Goal: Information Seeking & Learning: Check status

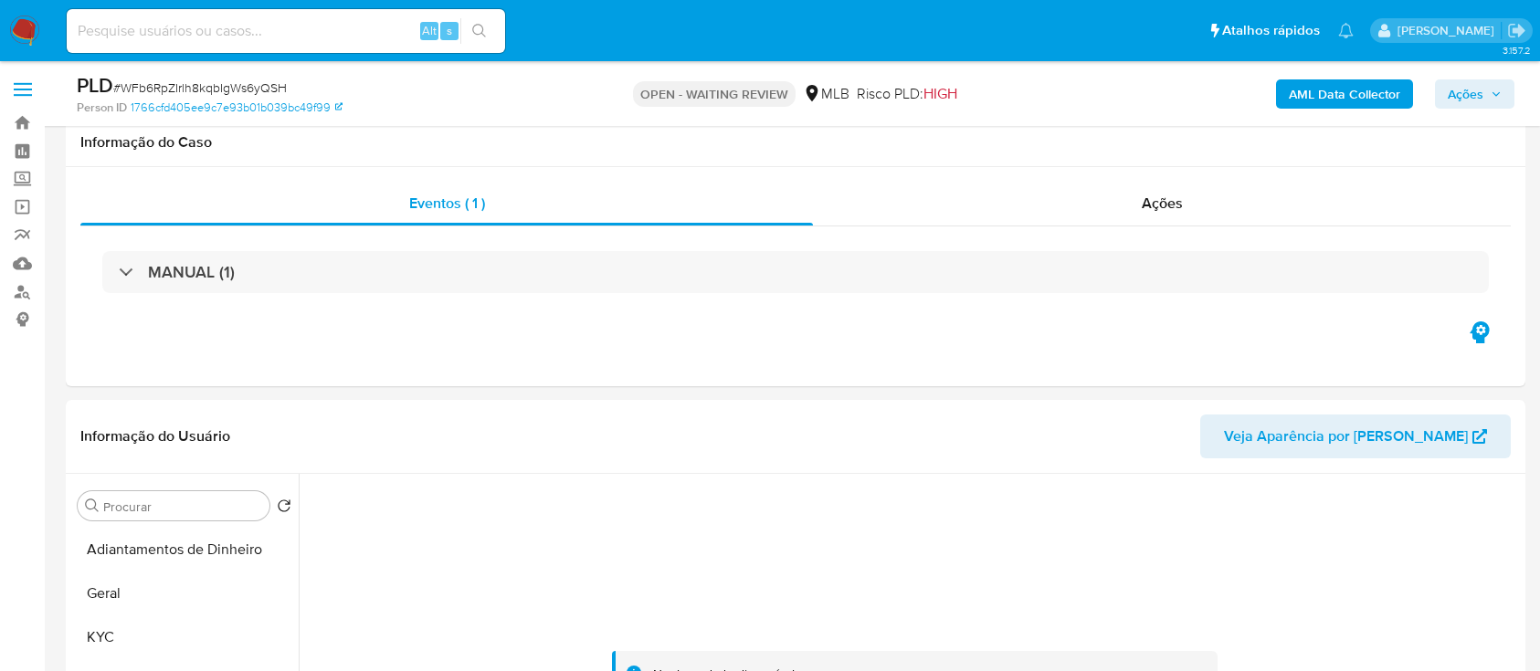
select select "10"
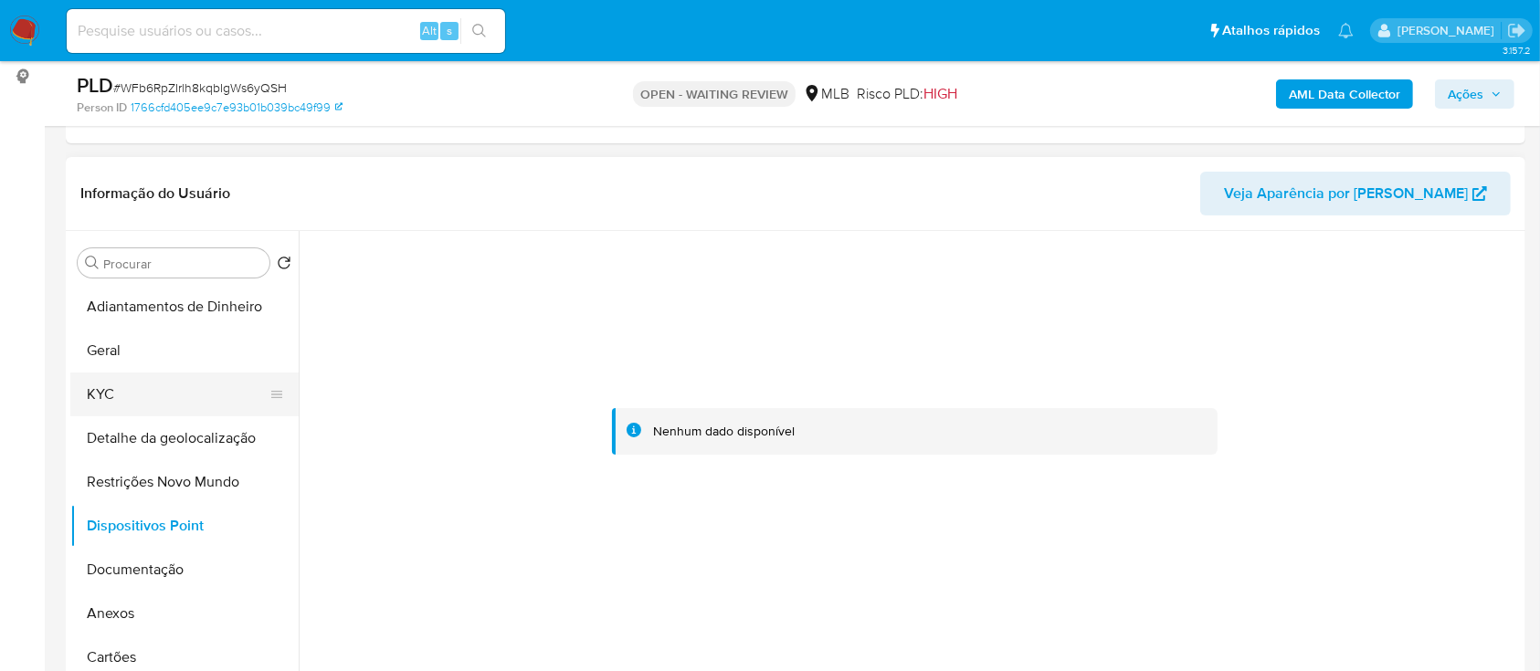
click at [111, 385] on button "KYC" at bounding box center [177, 395] width 214 height 44
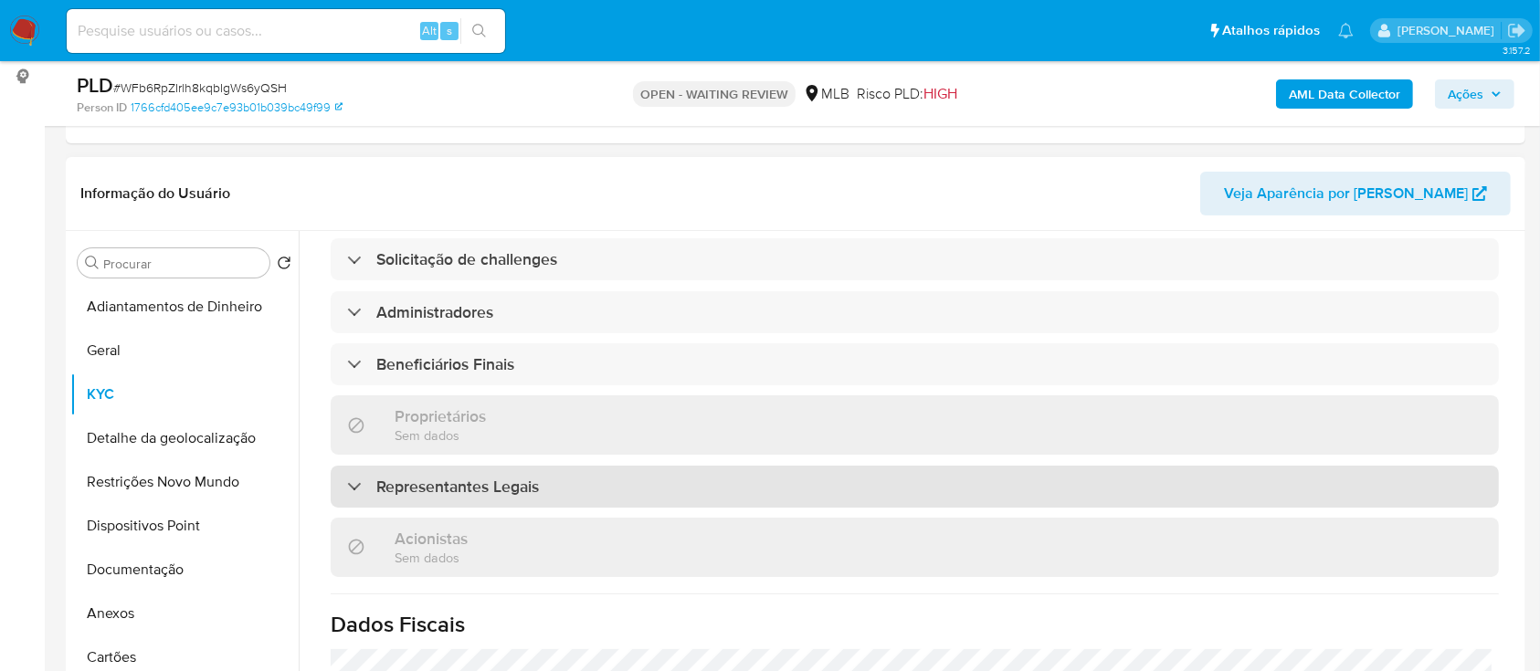
scroll to position [744, 0]
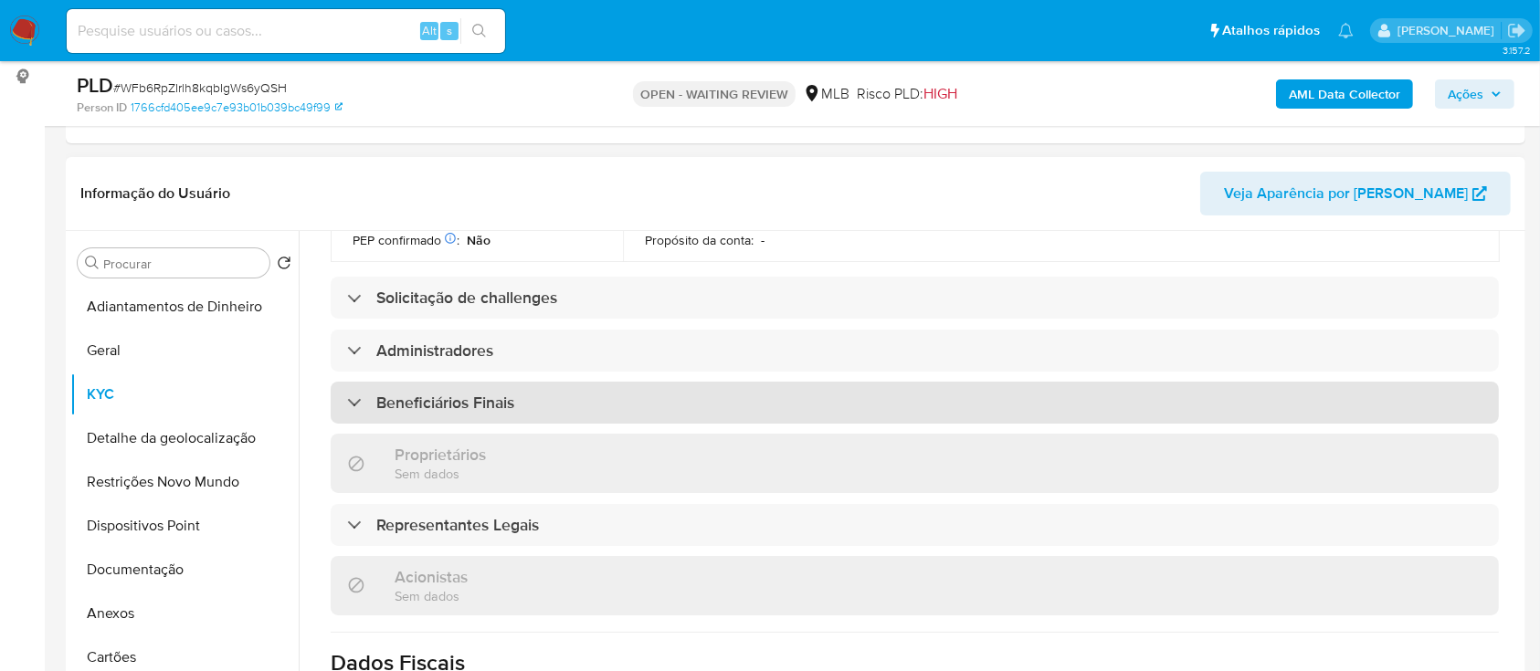
drag, startPoint x: 353, startPoint y: 393, endPoint x: 407, endPoint y: 384, distance: 55.6
click at [353, 394] on div "Beneficiários Finais" at bounding box center [430, 403] width 167 height 20
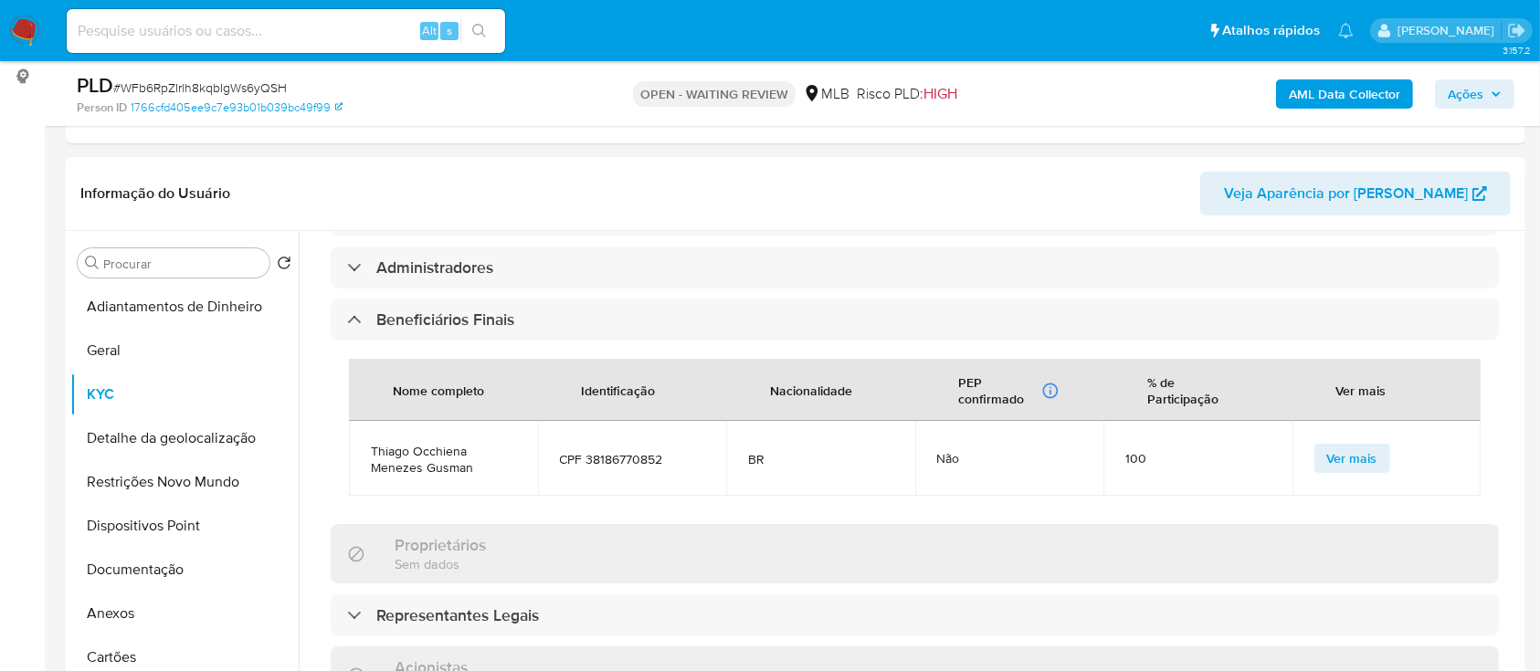
scroll to position [865, 0]
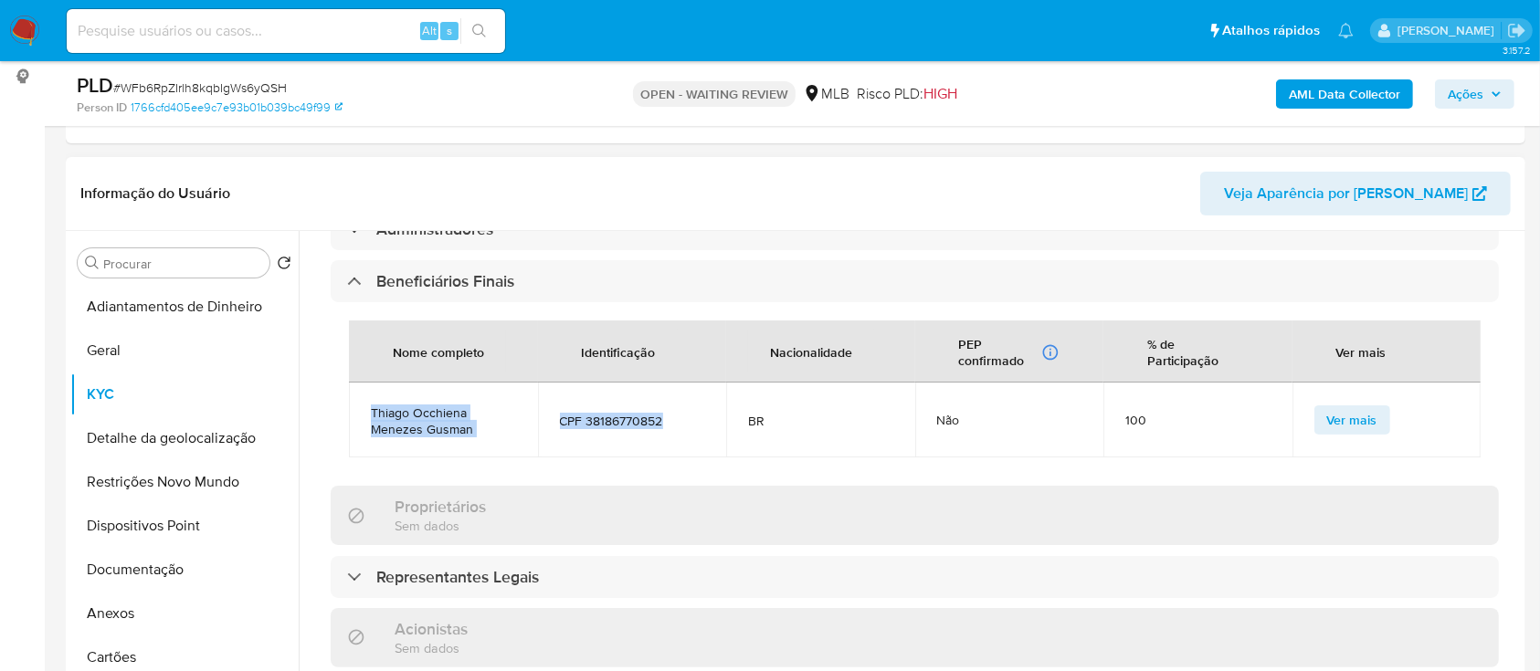
drag, startPoint x: 667, startPoint y: 407, endPoint x: 408, endPoint y: 419, distance: 258.8
click at [358, 407] on tr "Thiago Occhiena Menezes Gusman CPF 38186770852 BR Não 100 Ver mais" at bounding box center [915, 420] width 1132 height 75
copy tr "Thiago Occhiena Menezes Gusman CPF 38186770852"
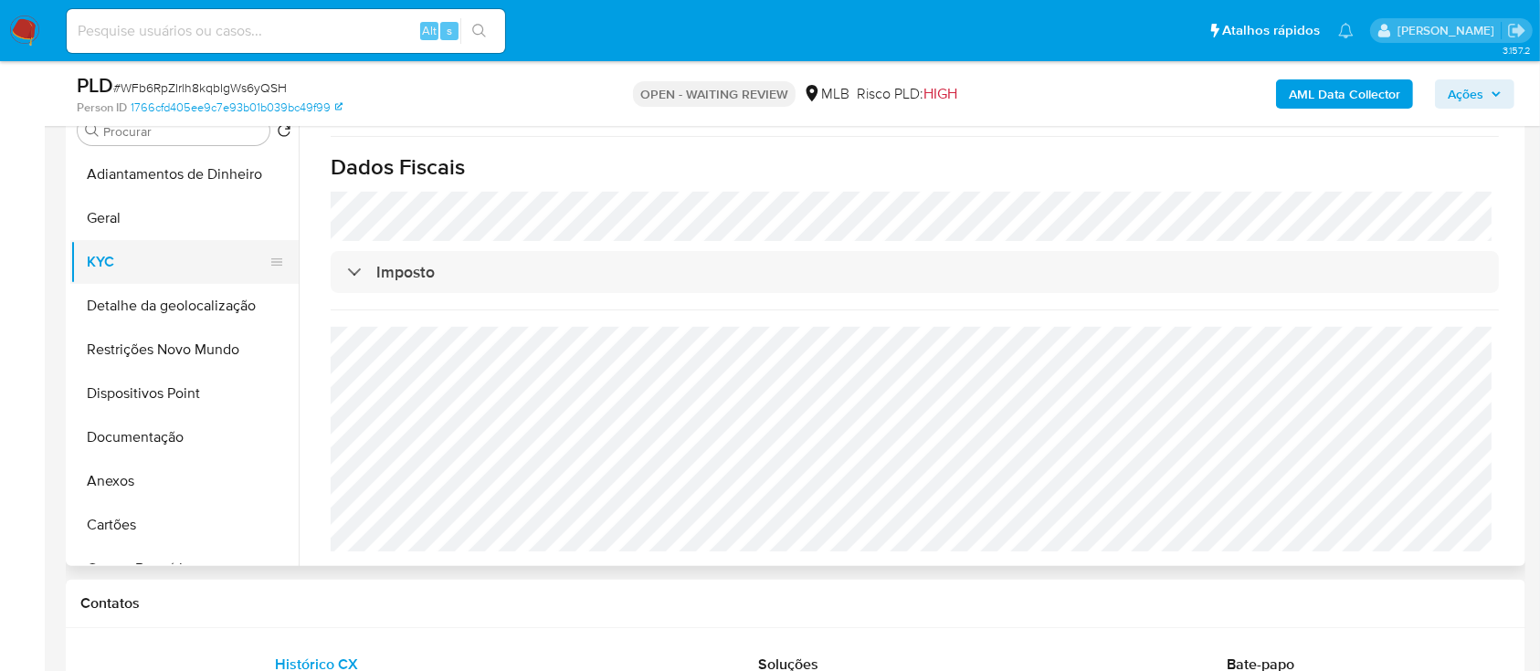
scroll to position [365, 0]
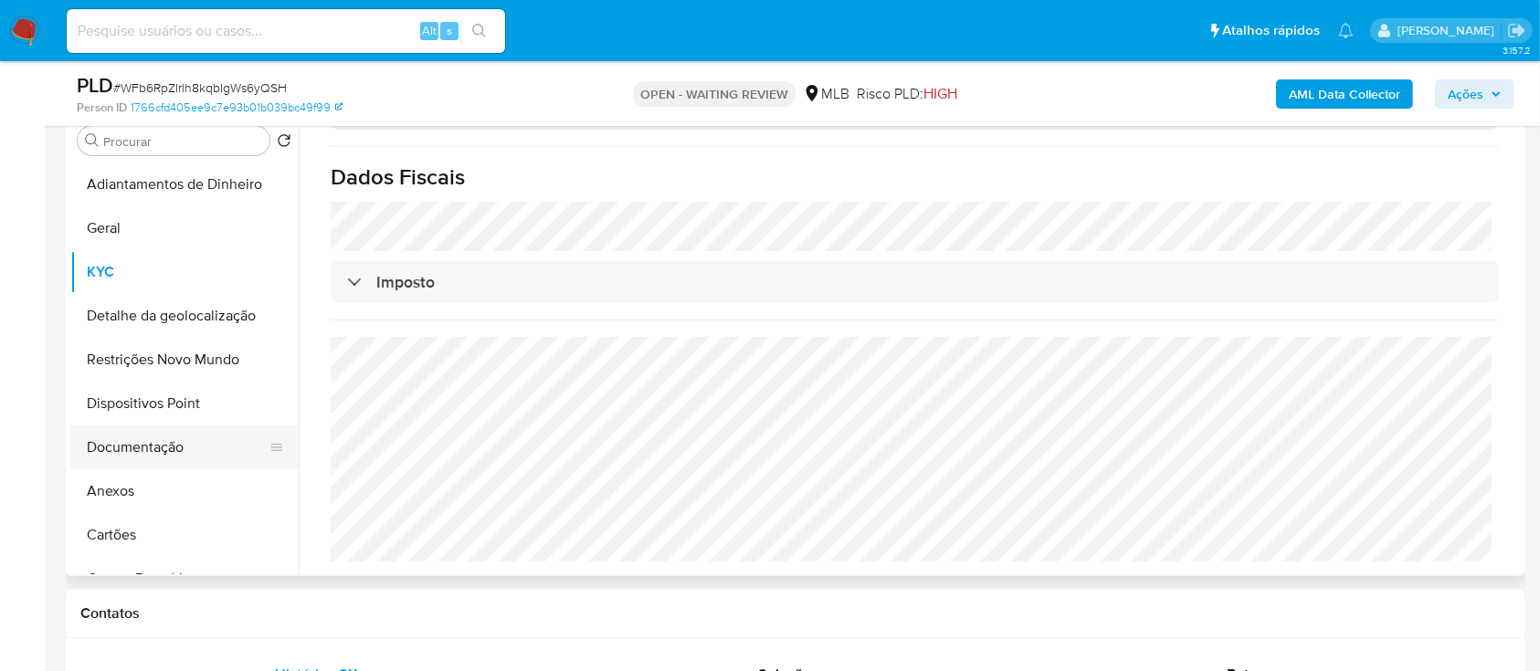
click at [177, 438] on button "Documentação" at bounding box center [177, 448] width 214 height 44
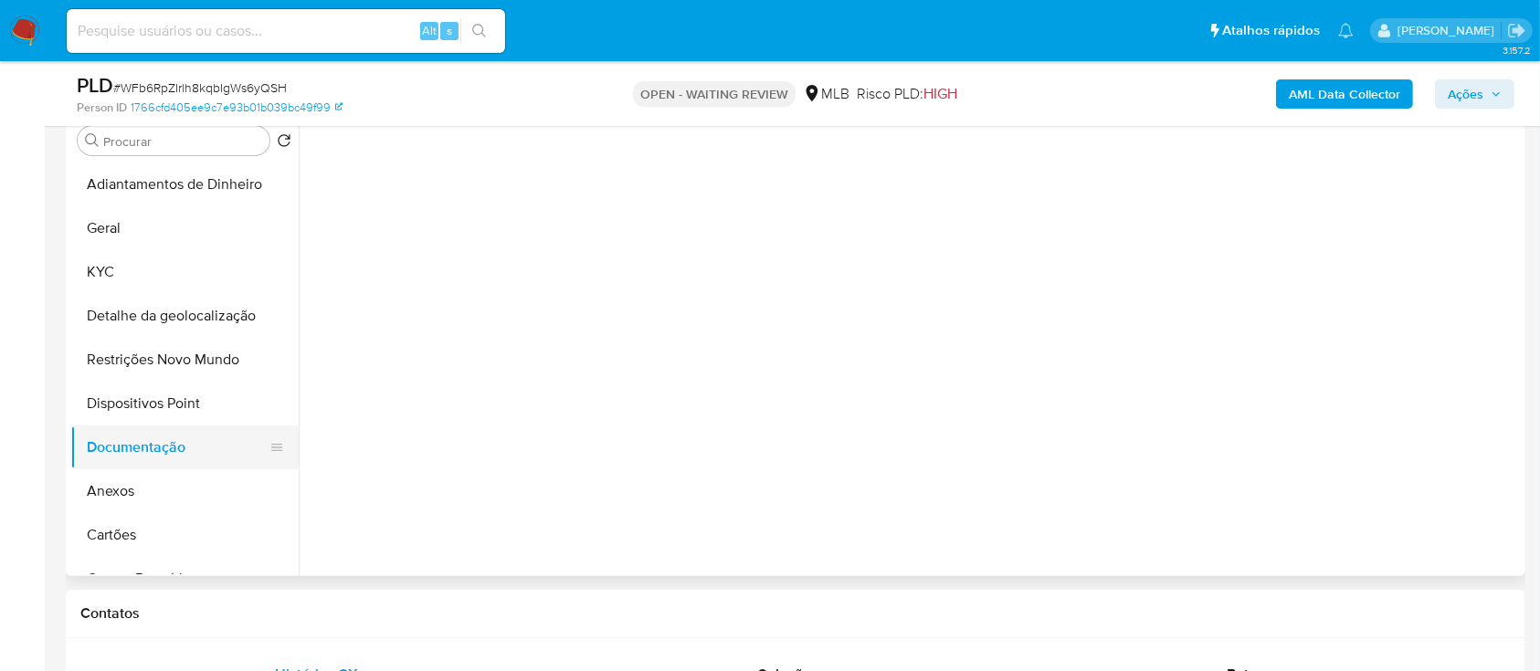
scroll to position [0, 0]
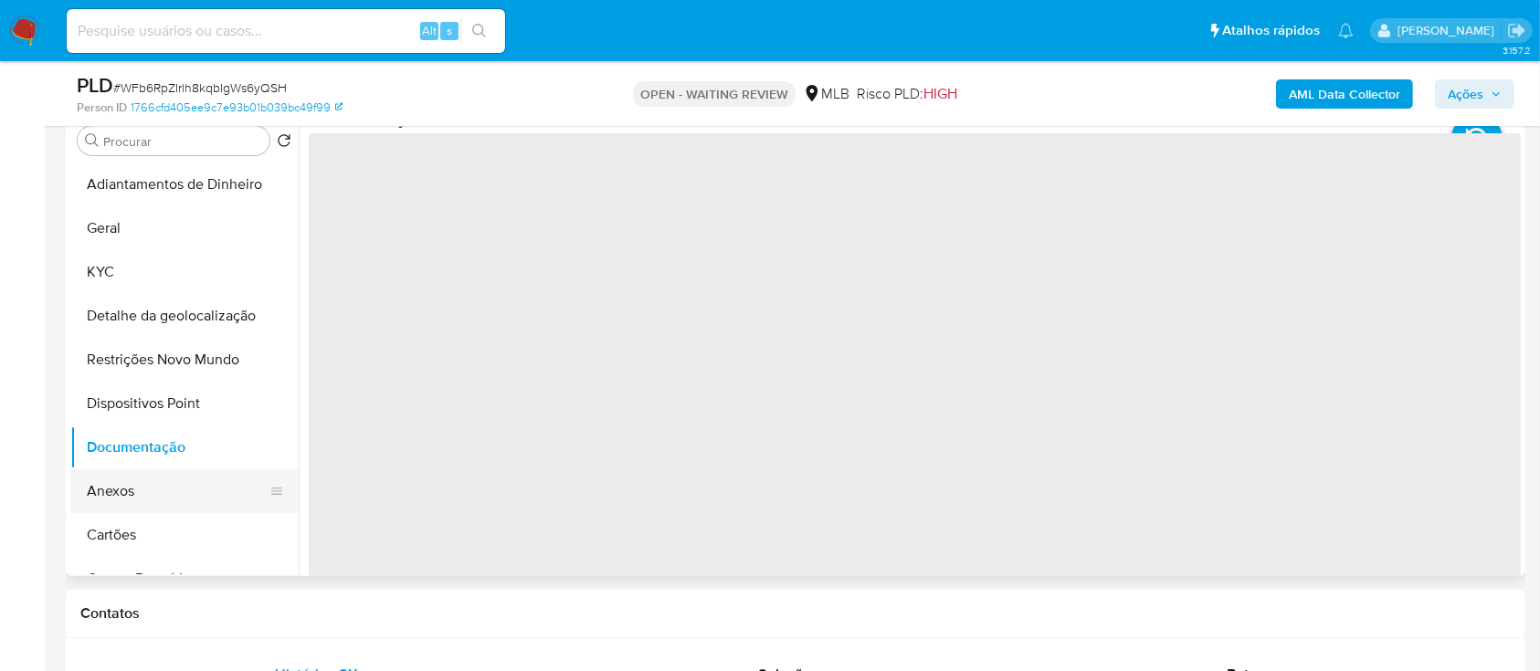
click at [164, 480] on button "Anexos" at bounding box center [177, 492] width 214 height 44
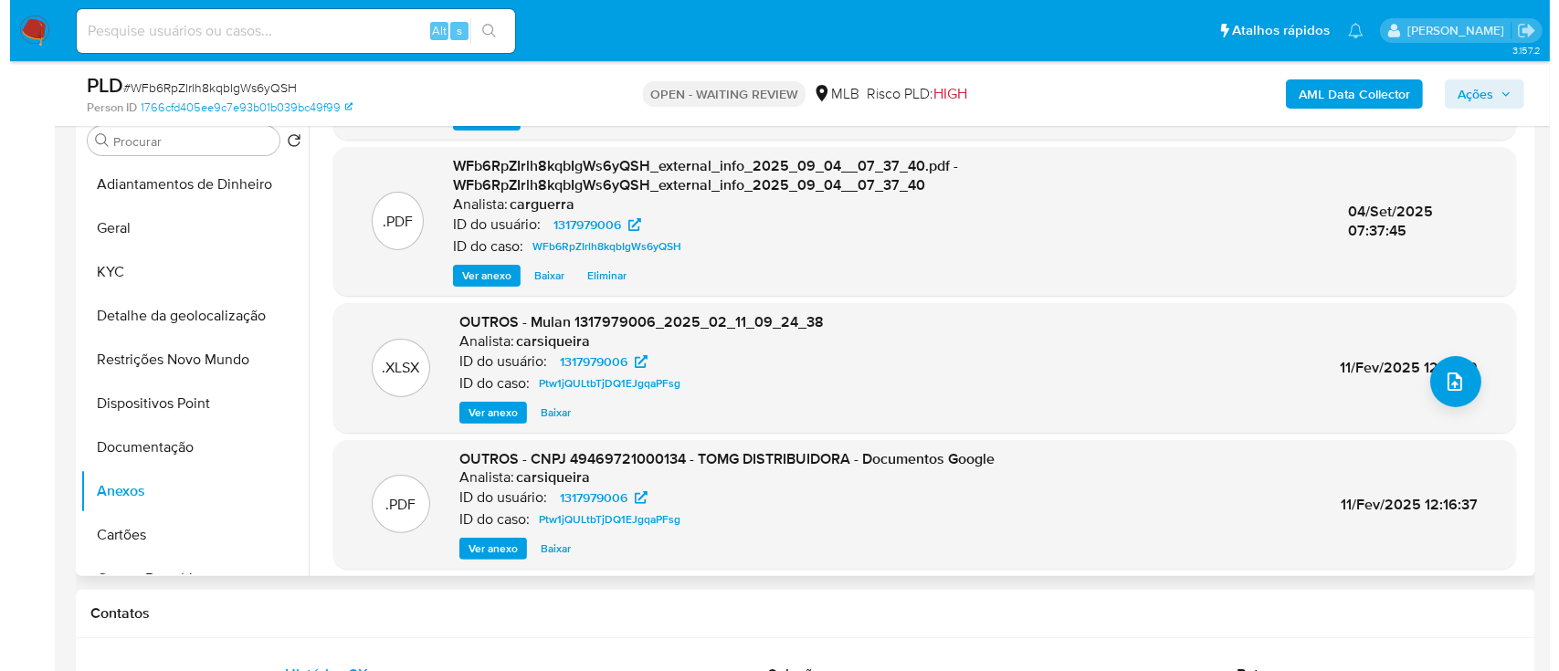
scroll to position [142, 0]
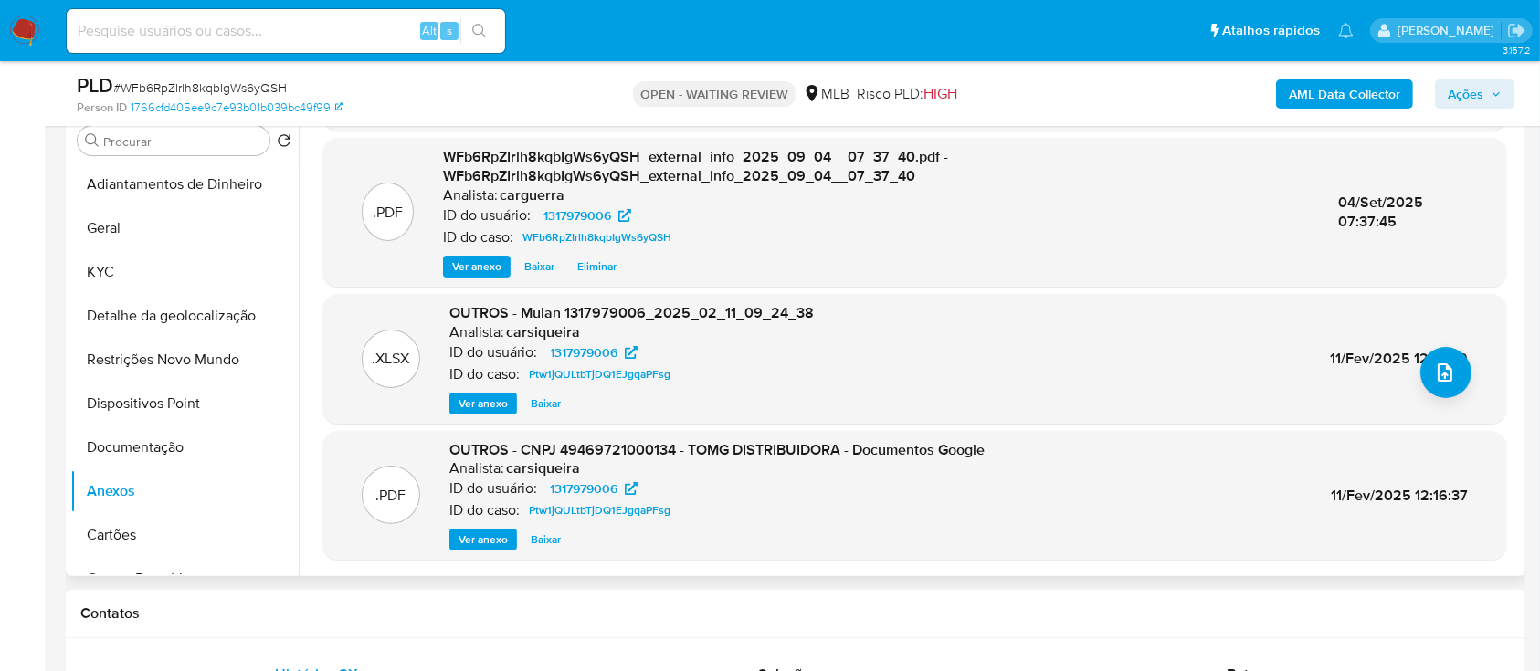
click at [491, 405] on span "Ver anexo" at bounding box center [483, 404] width 49 height 18
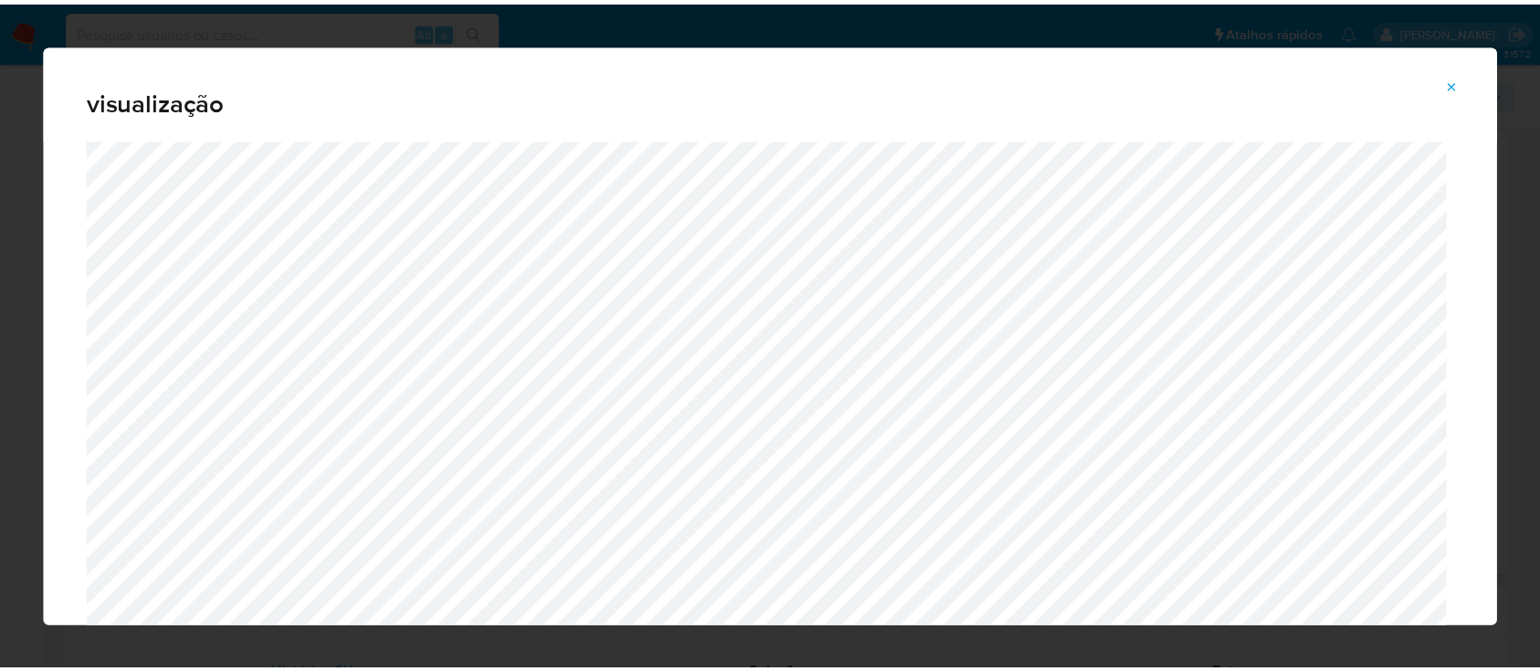
scroll to position [58, 0]
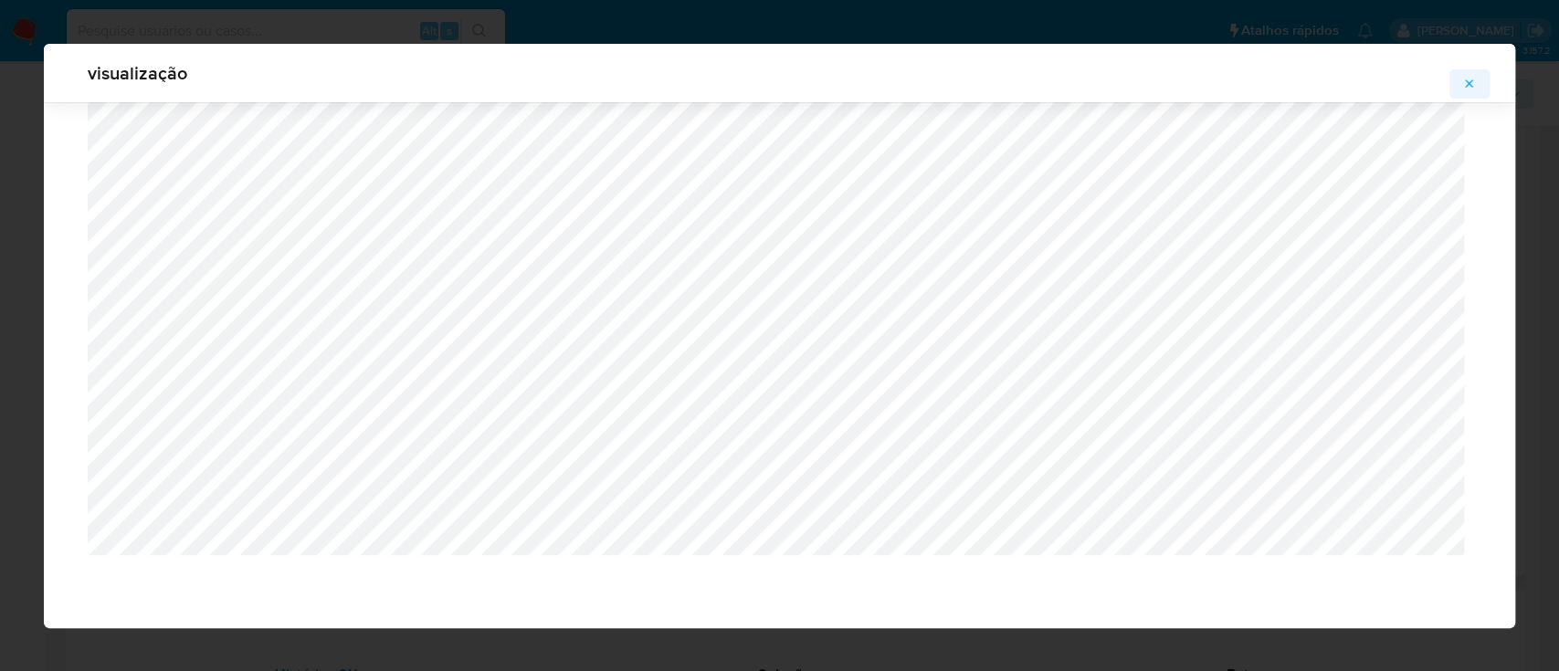
click at [1468, 72] on span "Attachment preview" at bounding box center [1470, 84] width 15 height 26
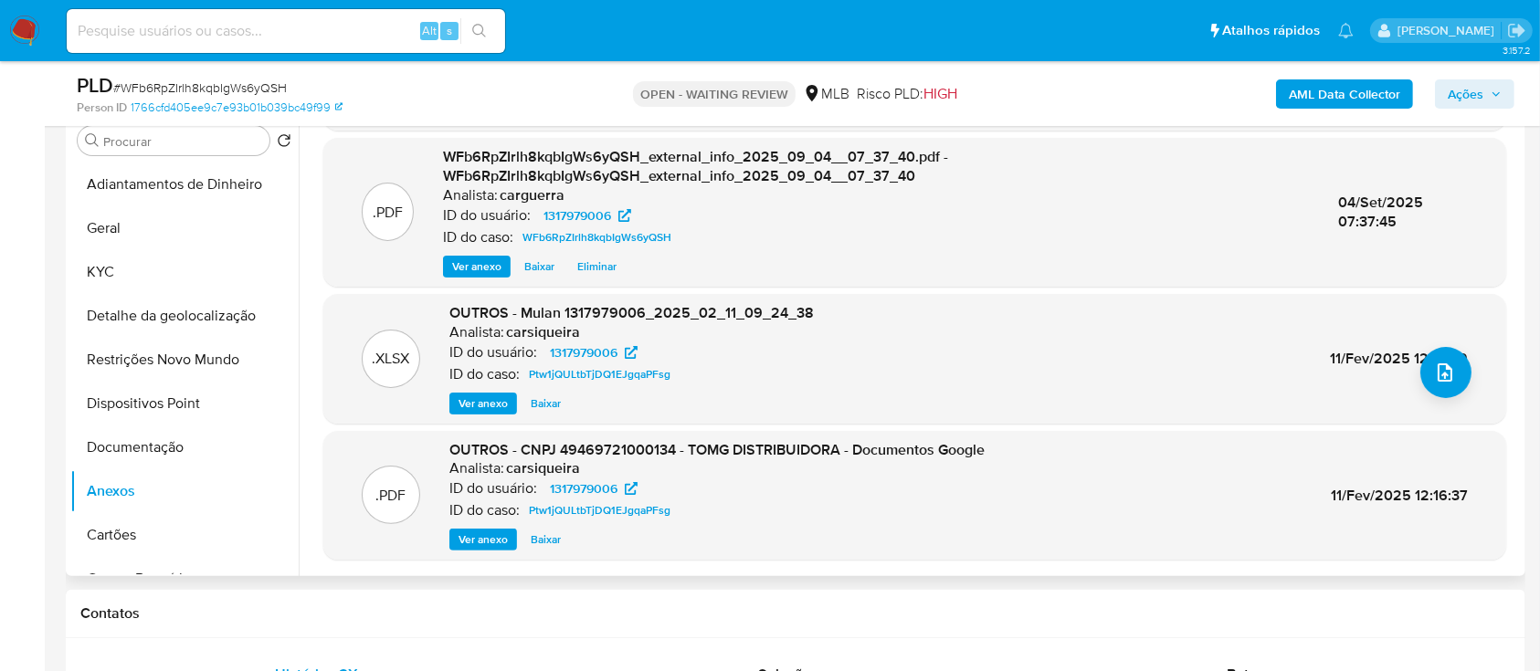
click at [494, 399] on span "Ver anexo" at bounding box center [483, 404] width 49 height 18
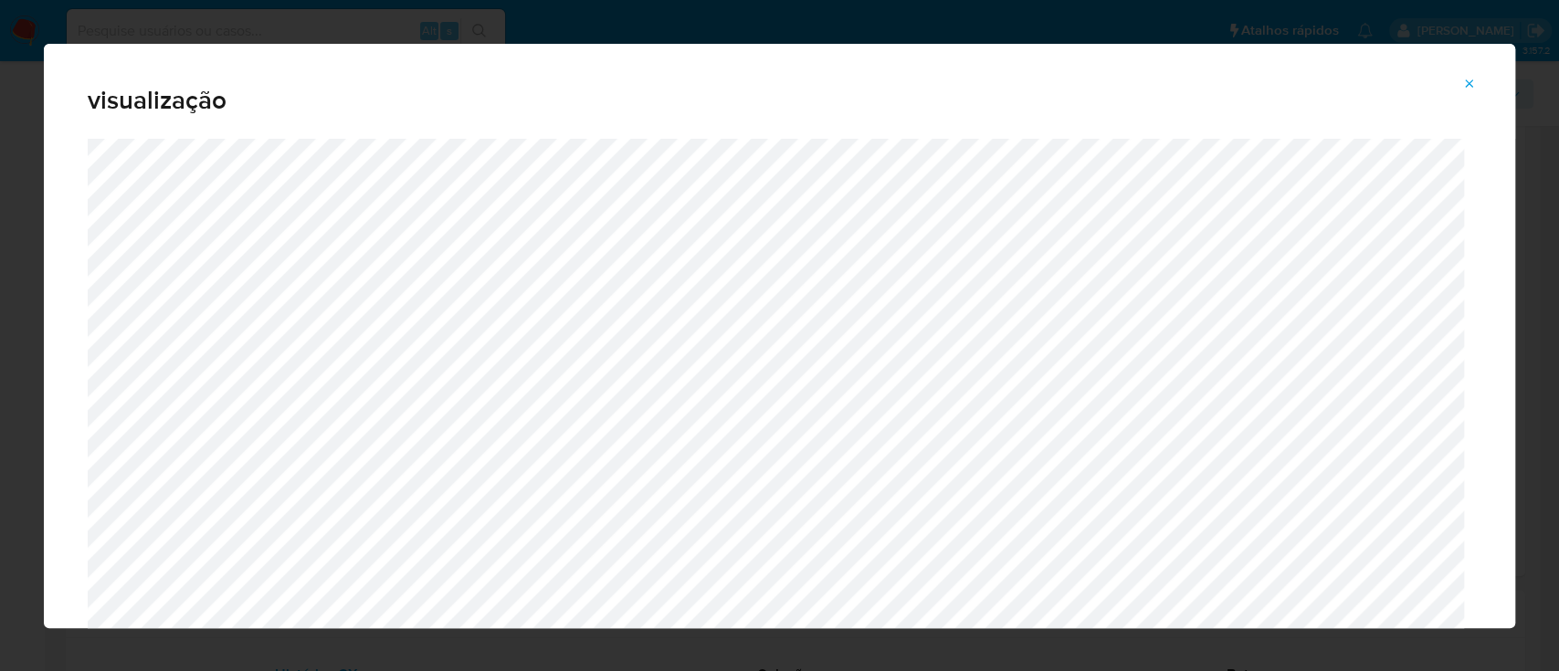
click at [1476, 86] on button "Attachment preview" at bounding box center [1470, 83] width 40 height 29
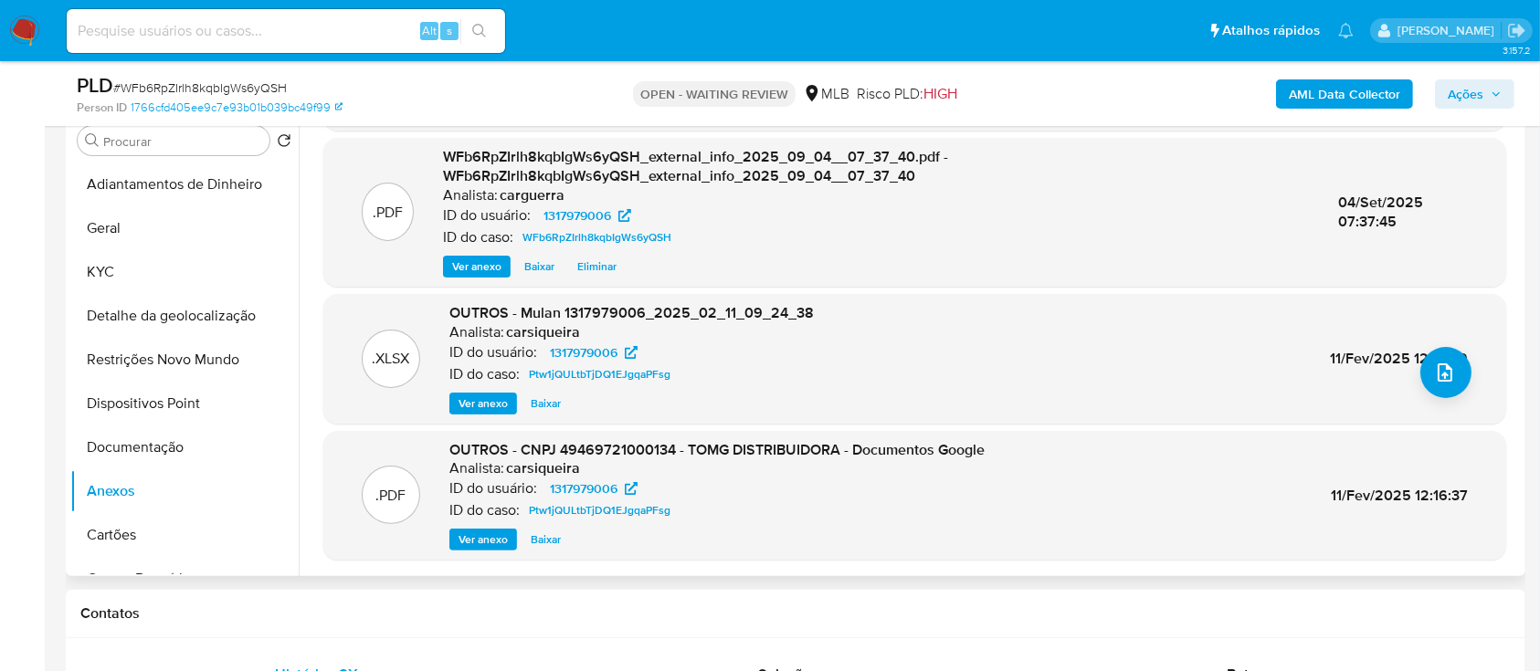
click at [484, 543] on span "Ver anexo" at bounding box center [483, 540] width 49 height 18
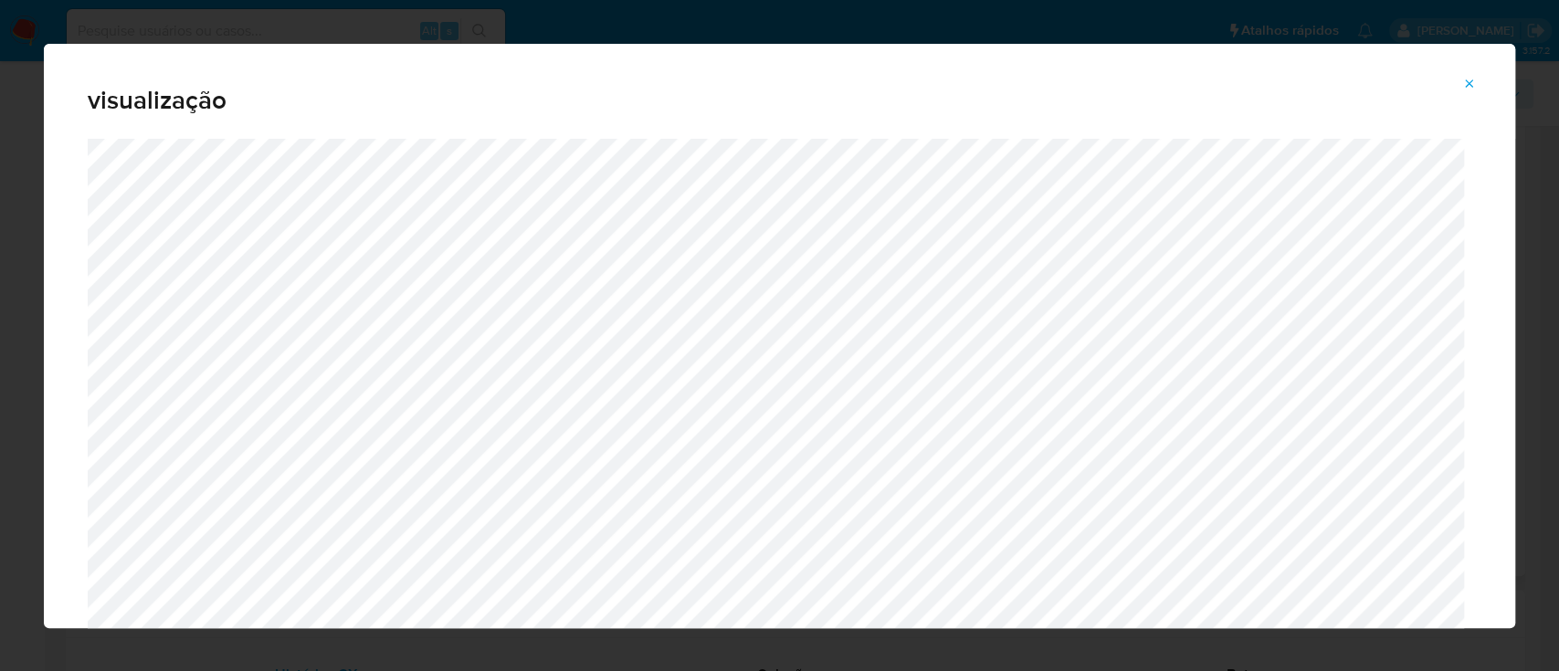
click at [1465, 85] on icon "Attachment preview" at bounding box center [1470, 84] width 15 height 15
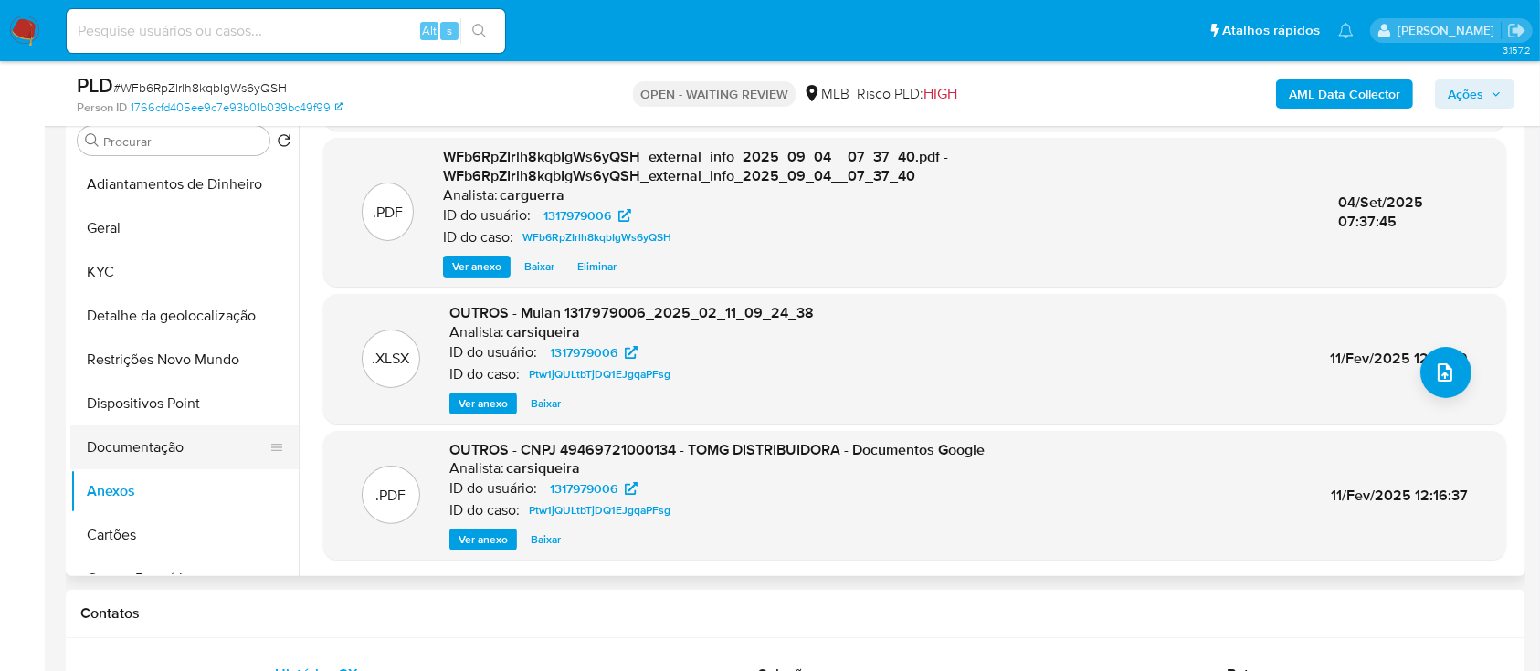
click at [133, 439] on button "Documentação" at bounding box center [177, 448] width 214 height 44
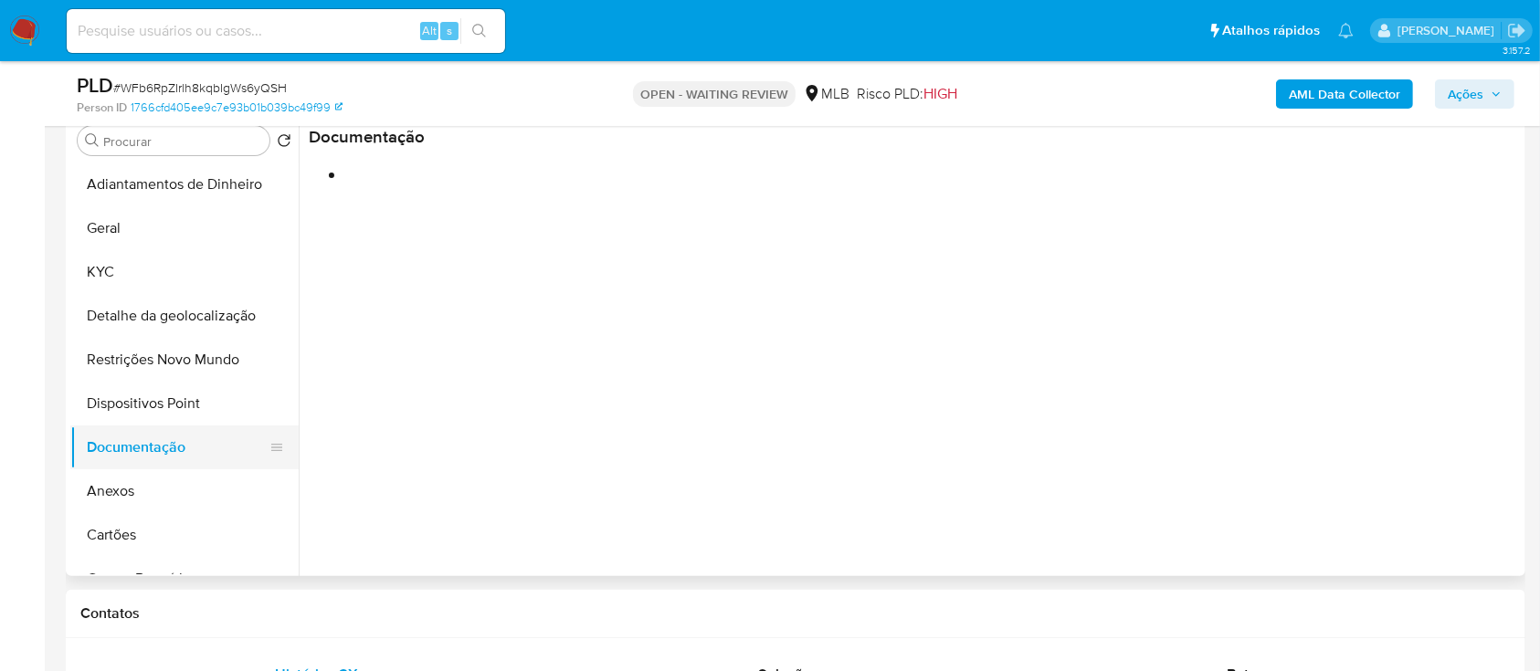
scroll to position [0, 0]
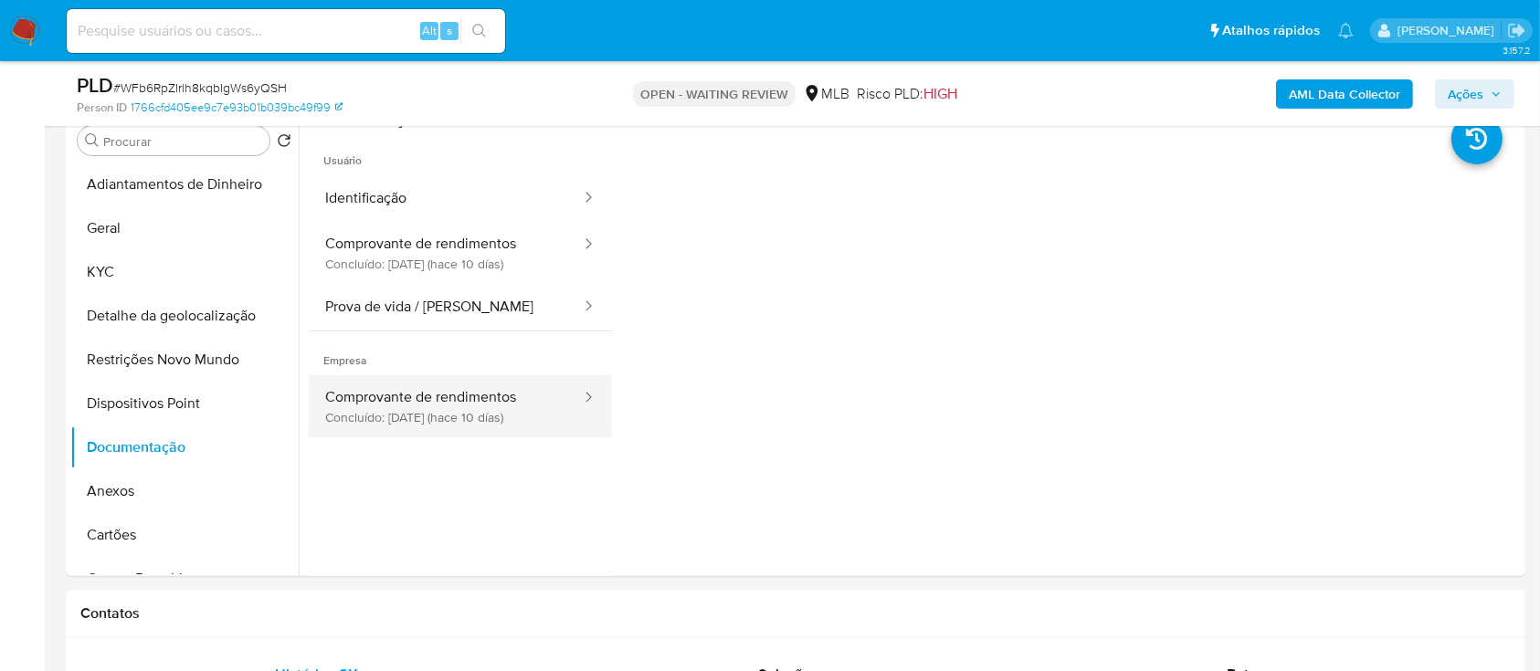
click at [403, 396] on button "Comprovante de rendimentos Concluído: [DATE] (hace 10 días)" at bounding box center [446, 406] width 274 height 62
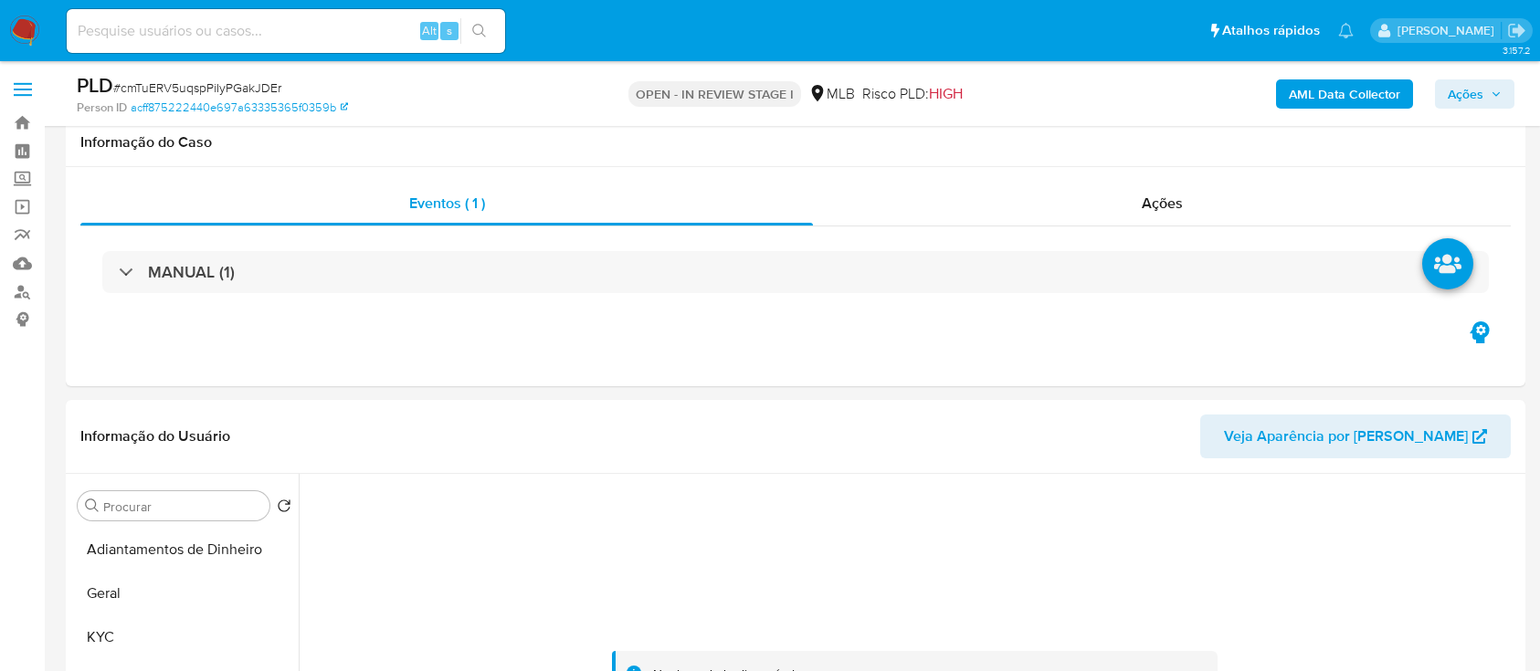
select select "10"
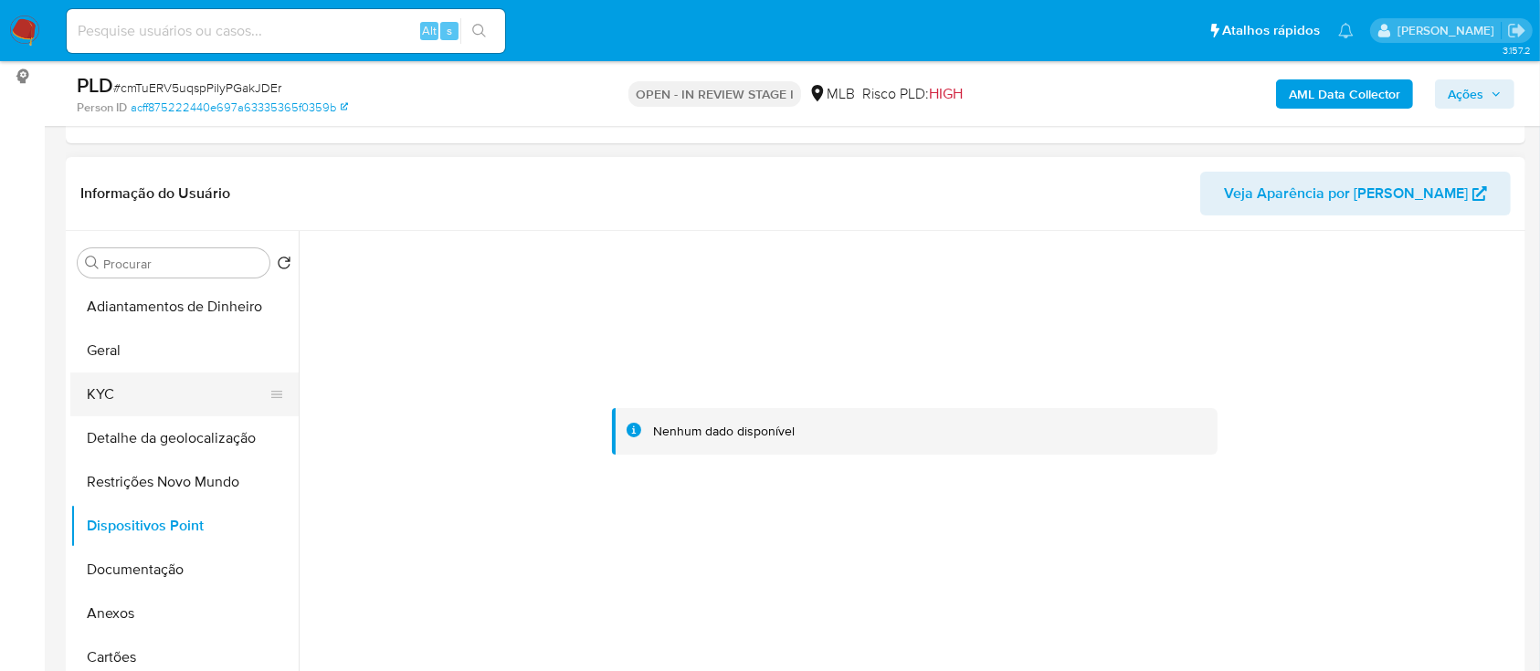
click at [124, 398] on button "KYC" at bounding box center [177, 395] width 214 height 44
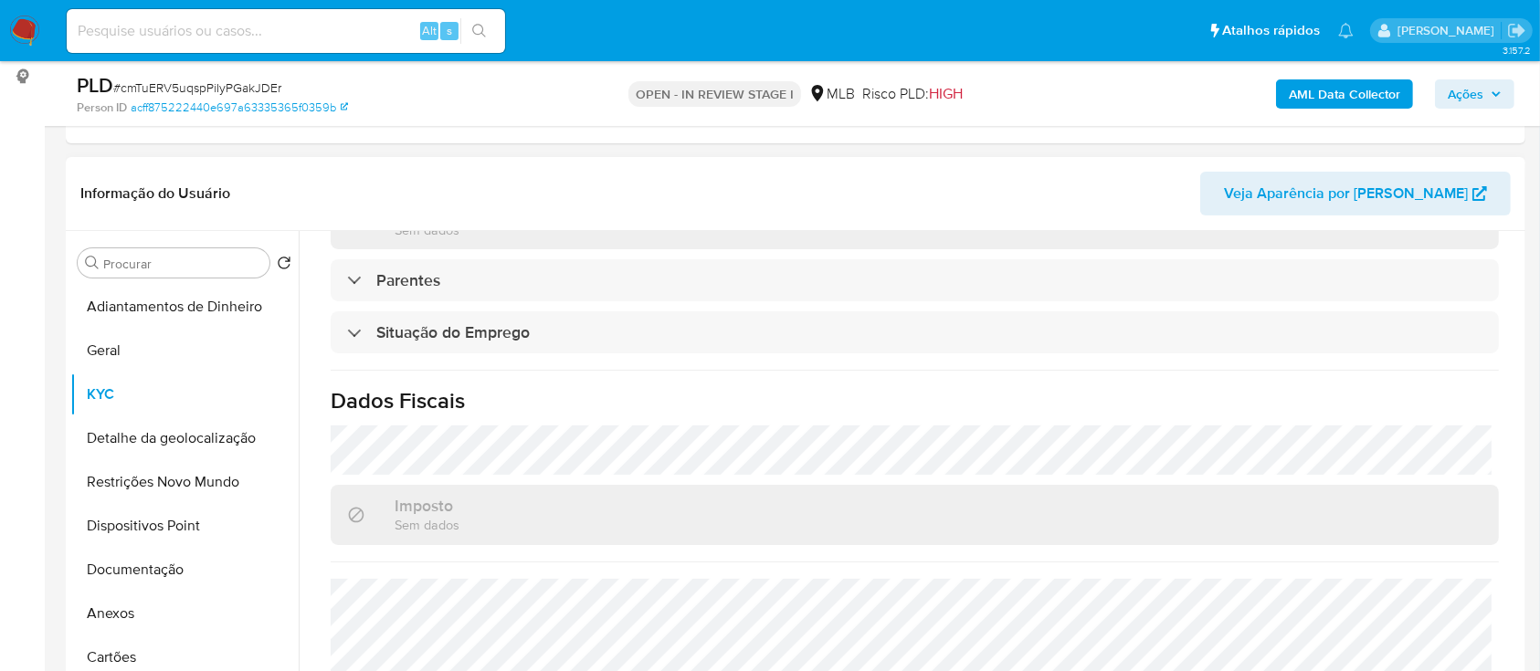
scroll to position [776, 0]
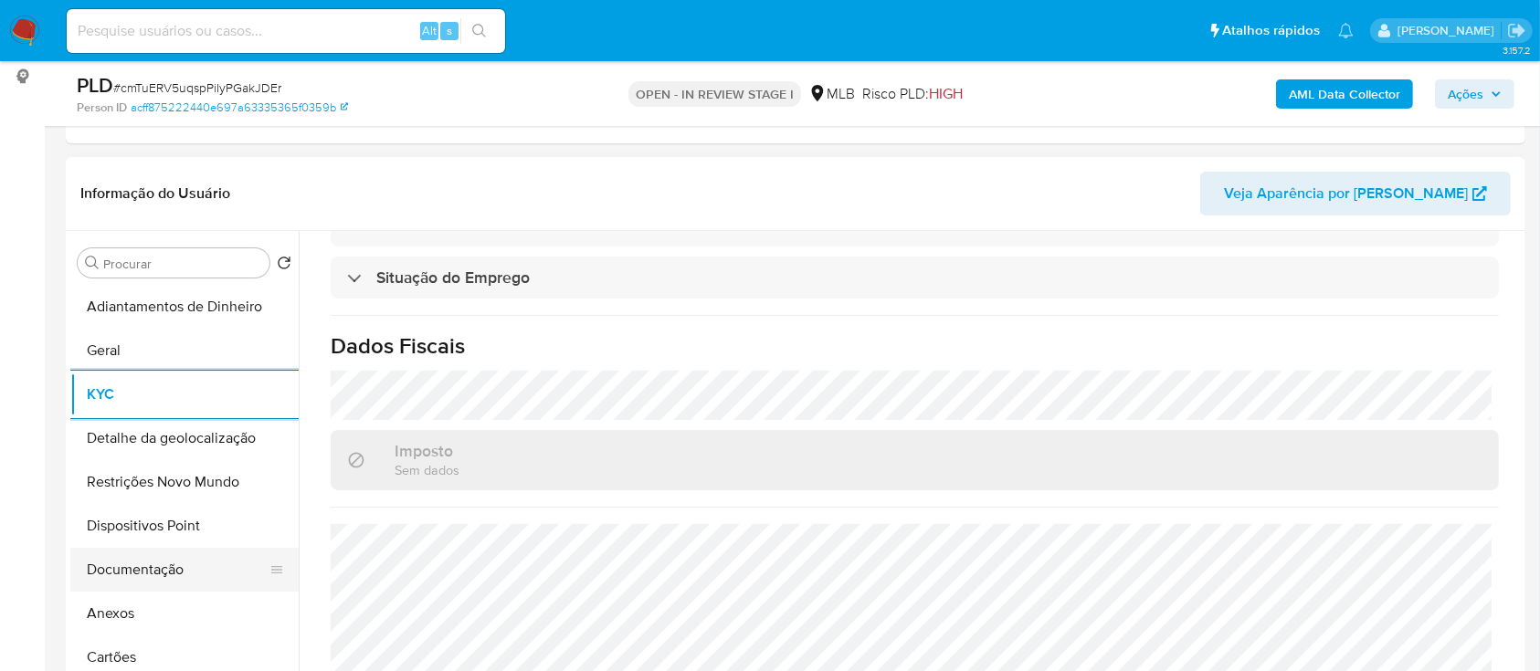
click at [139, 582] on button "Documentação" at bounding box center [177, 570] width 214 height 44
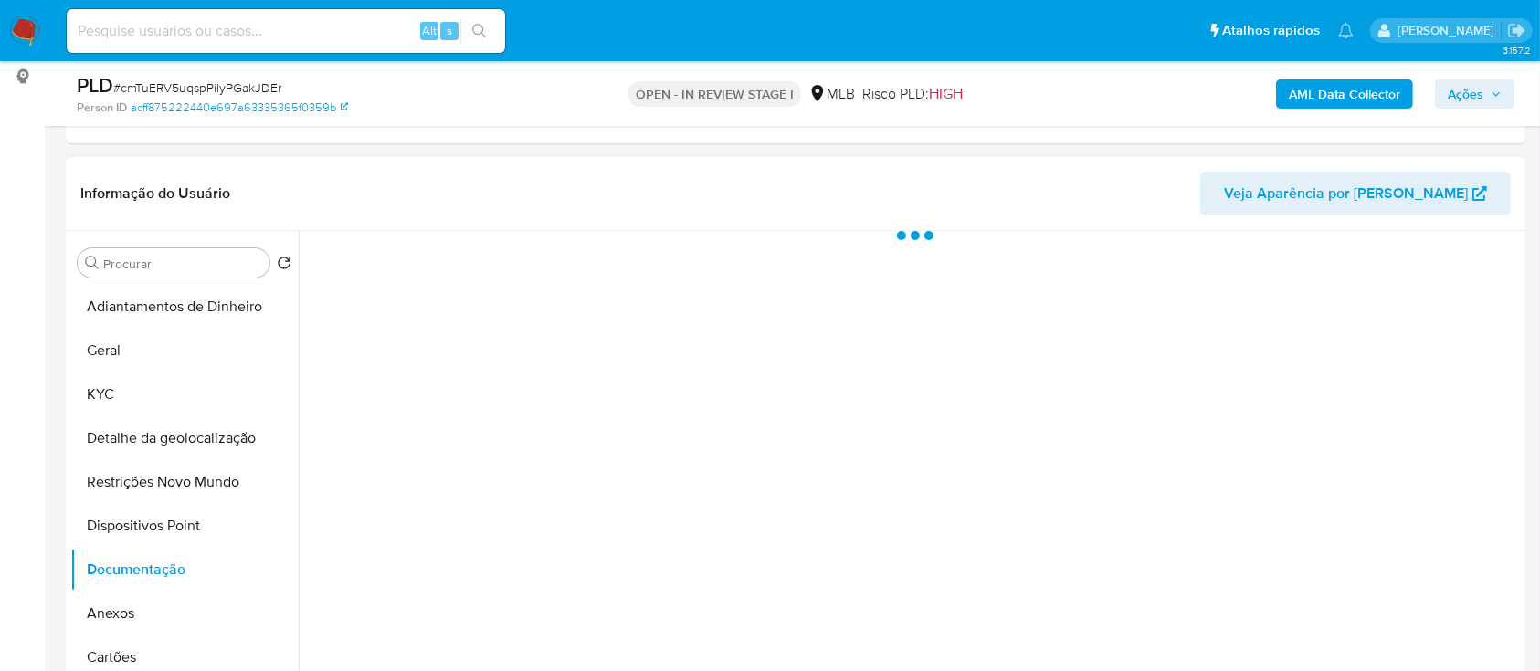
scroll to position [0, 0]
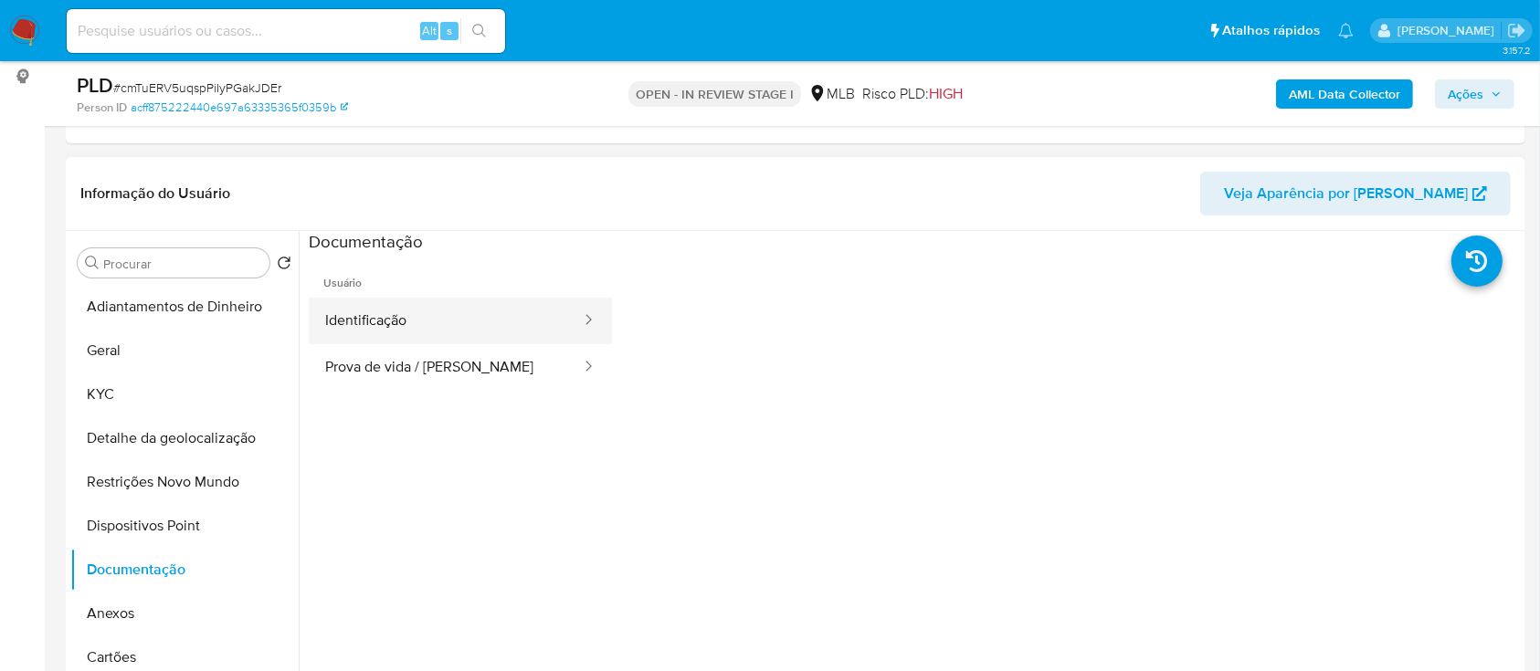
click at [458, 325] on button "Identificação" at bounding box center [446, 321] width 274 height 47
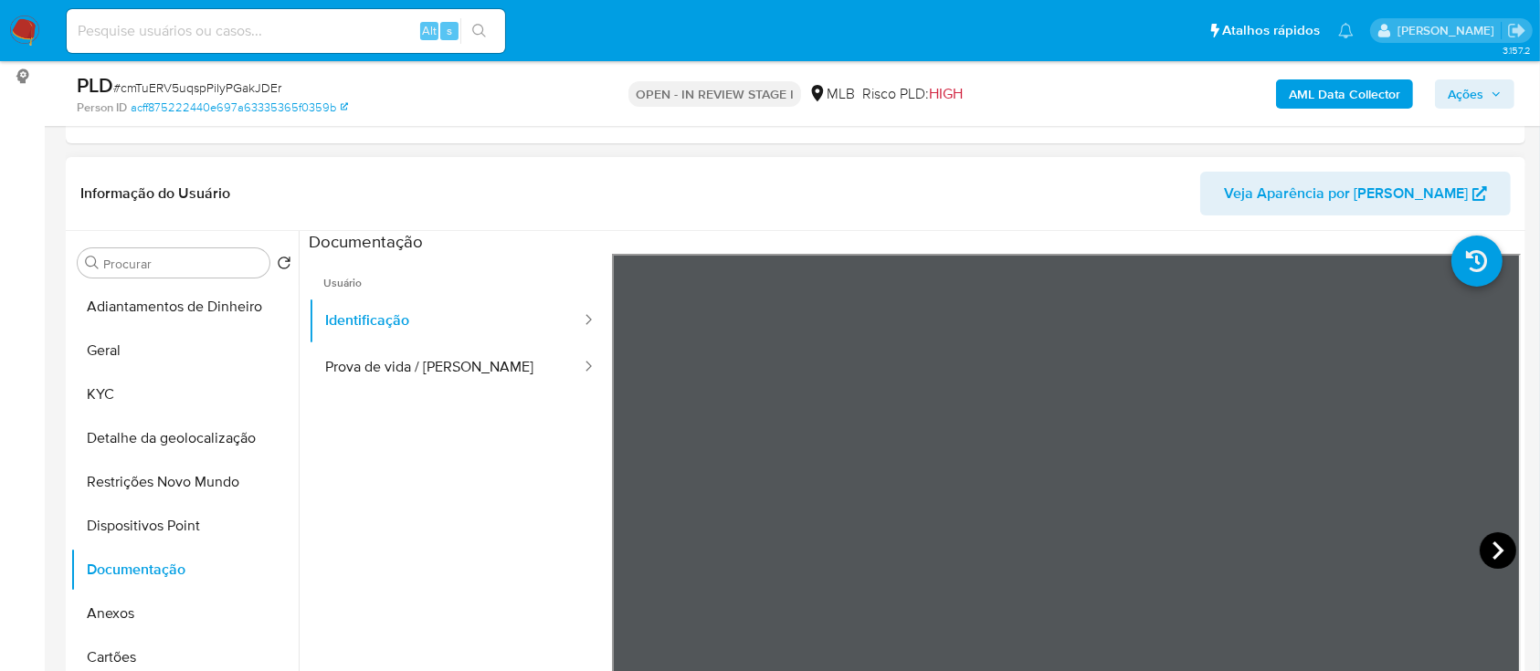
click at [1496, 550] on icon at bounding box center [1498, 551] width 37 height 37
click at [411, 370] on button "Prova de vida / [PERSON_NAME]" at bounding box center [446, 367] width 274 height 47
